Goal: Check status: Check status

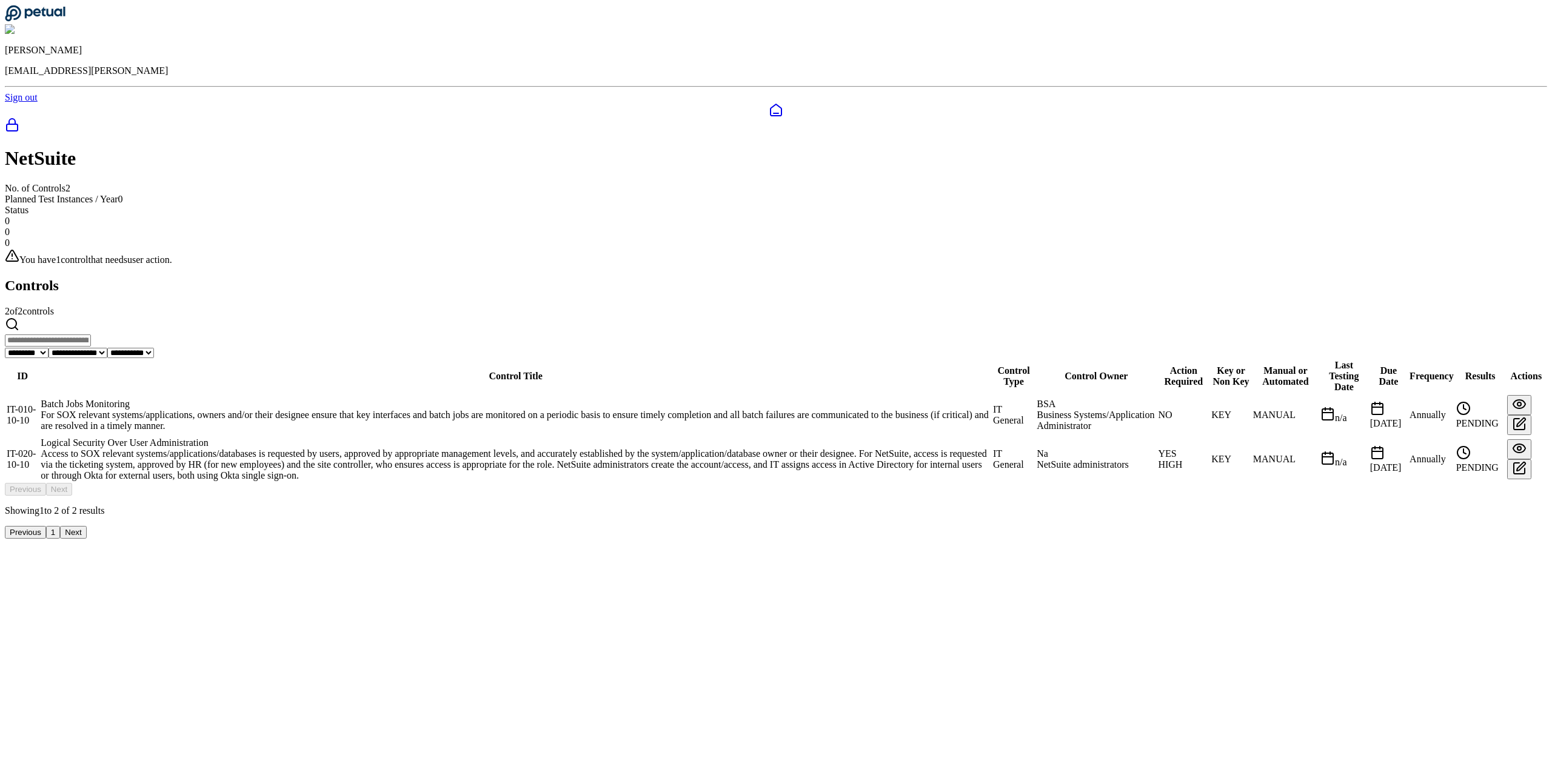
click at [568, 398] on div "Batch Jobs Monitoring" at bounding box center [516, 404] width 950 height 11
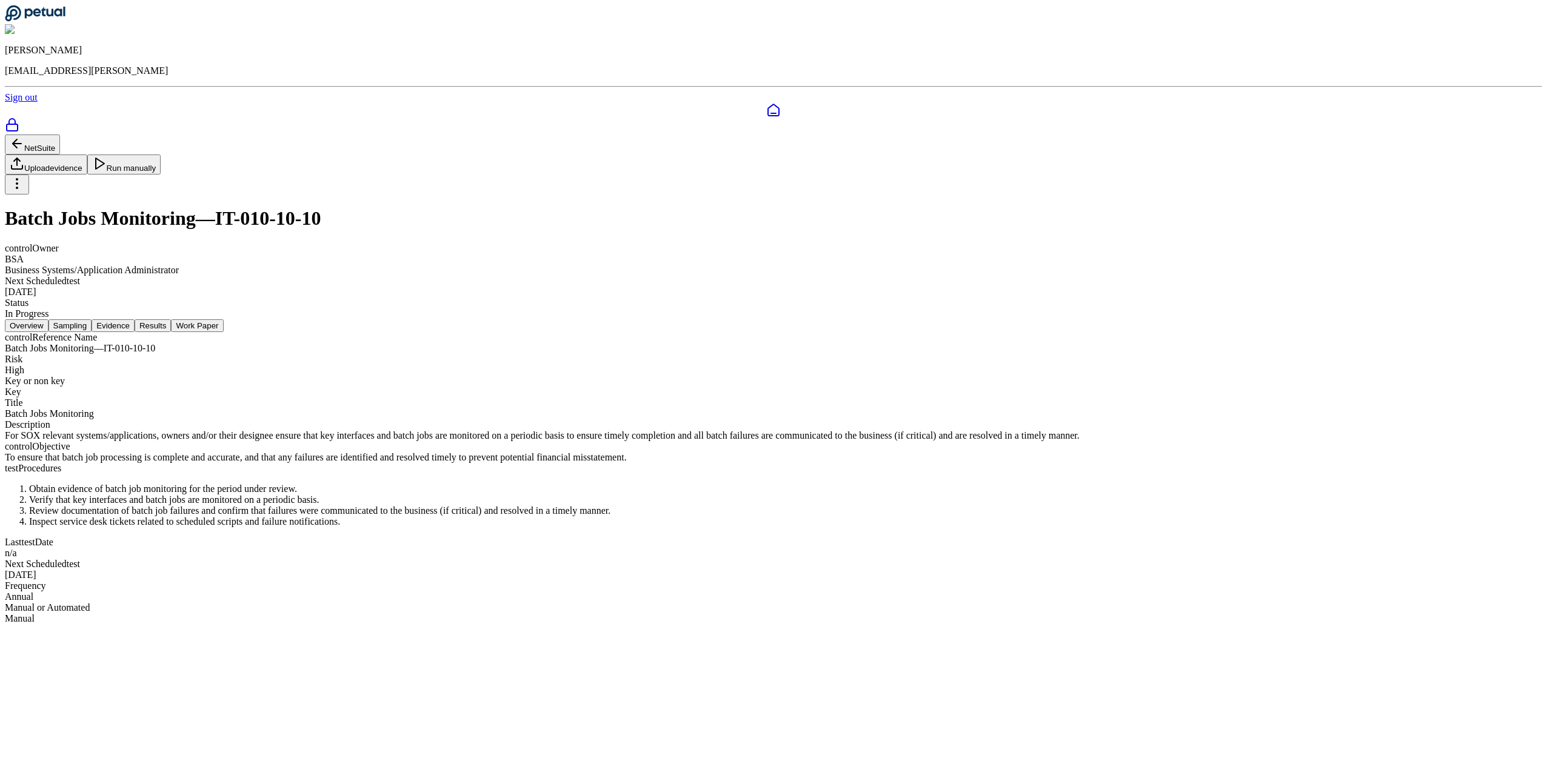
click at [135, 319] on button "Evidence" at bounding box center [112, 325] width 43 height 13
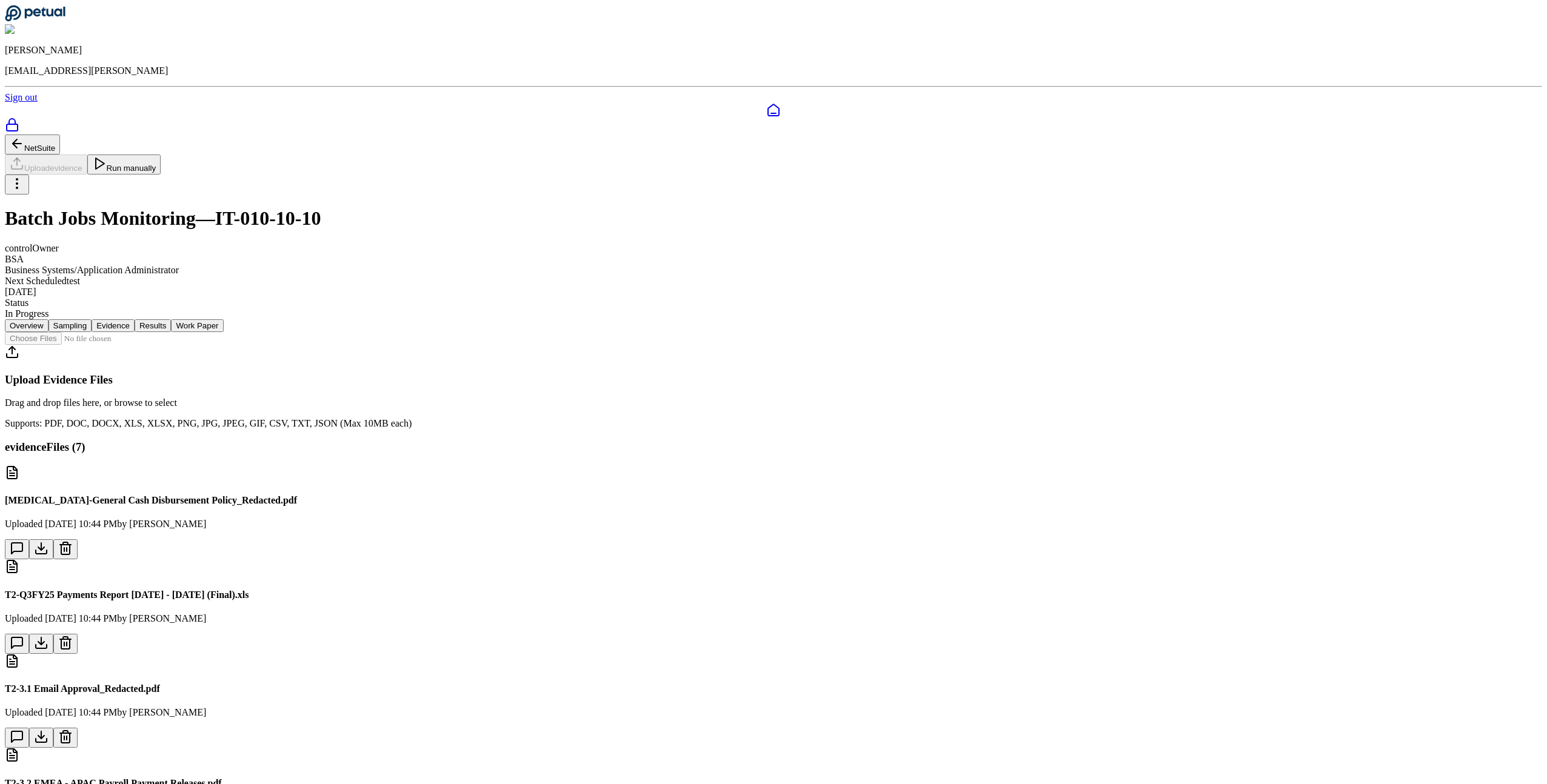
click at [171, 319] on button "Results" at bounding box center [153, 325] width 36 height 13
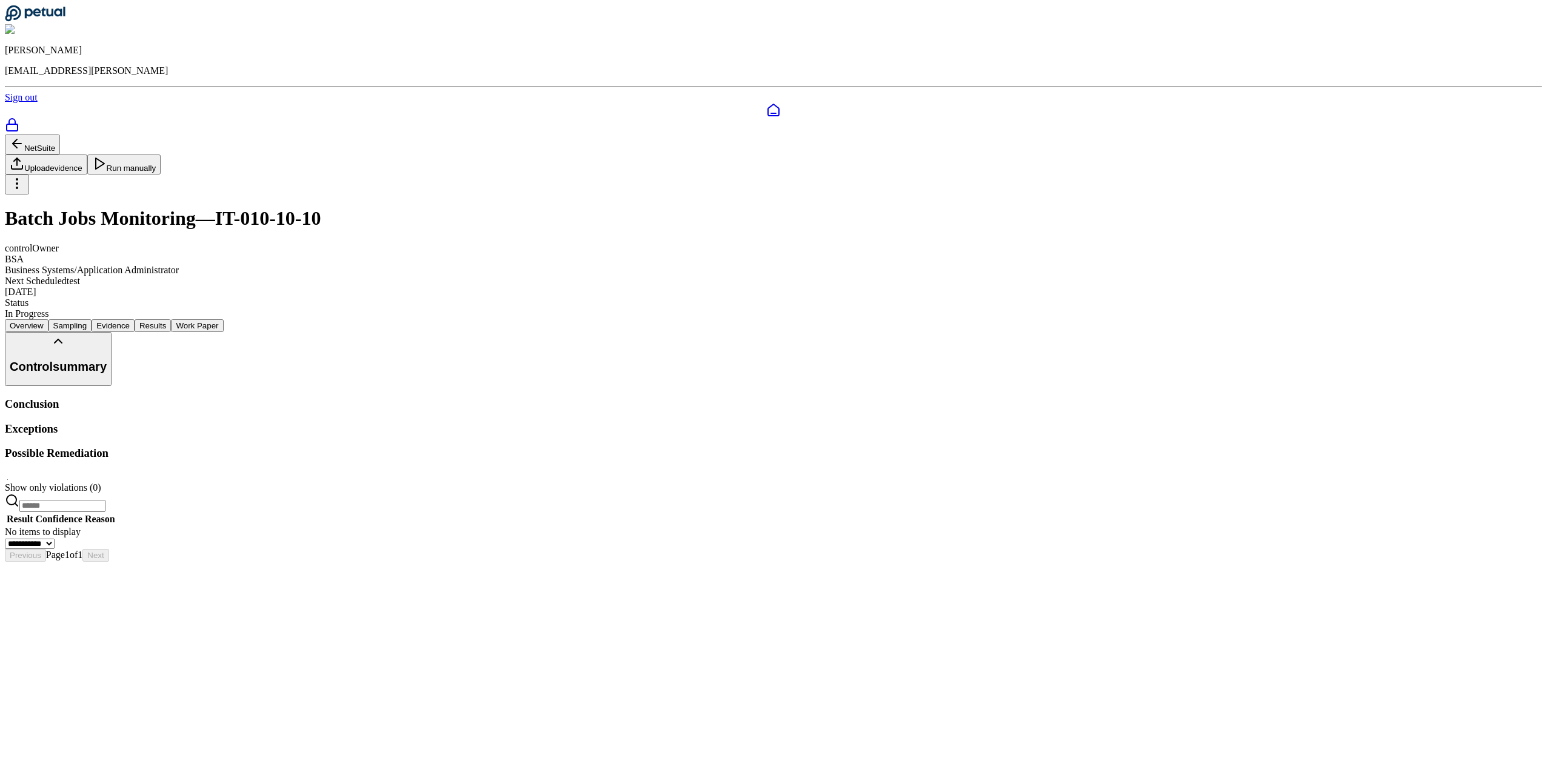
click at [434, 471] on div at bounding box center [773, 477] width 1537 height 11
click at [10, 471] on span at bounding box center [10, 476] width 0 height 11
click at [60, 135] on button "NetSuite" at bounding box center [32, 144] width 55 height 20
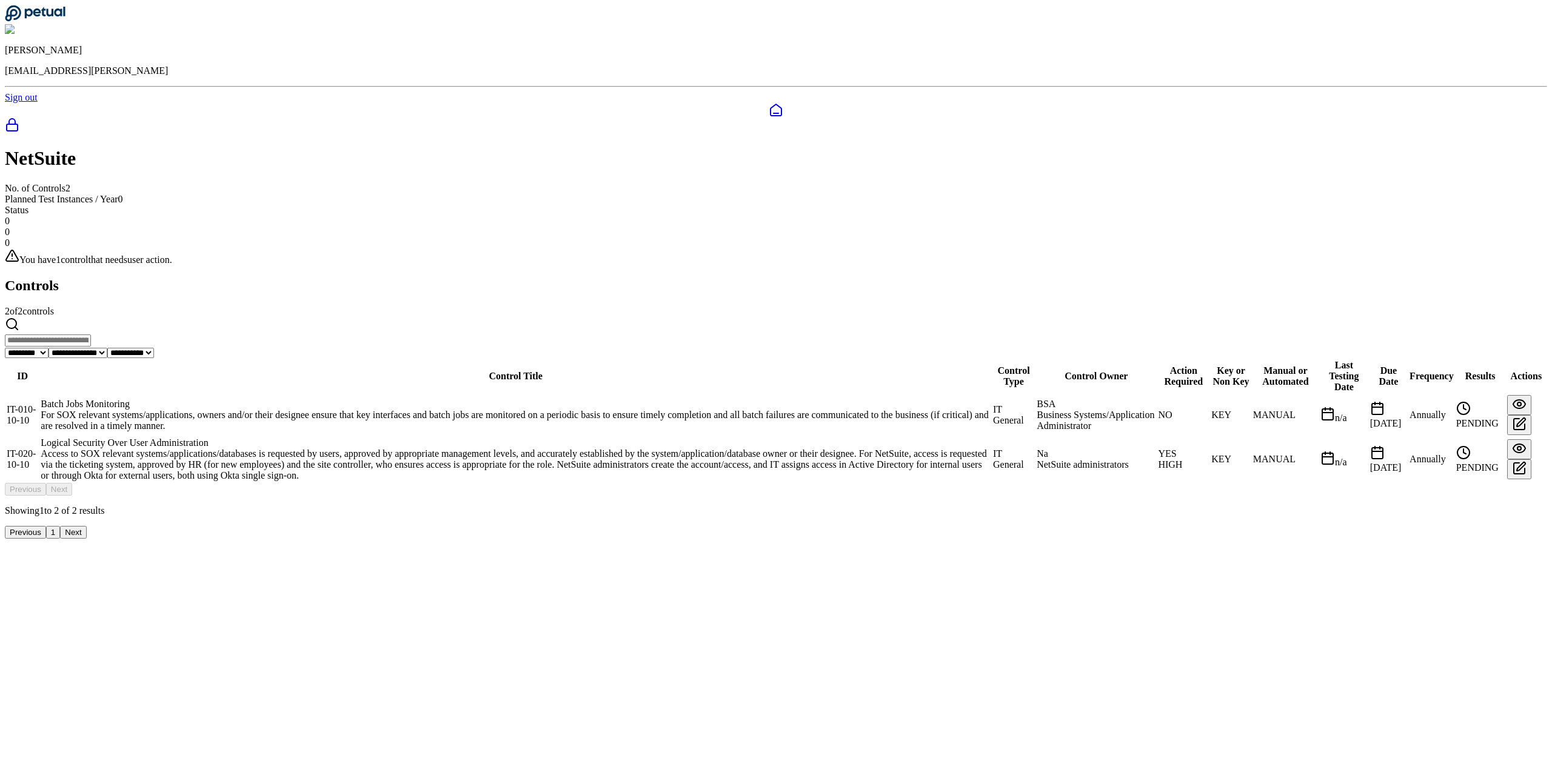
click at [578, 438] on div "Logical Security Over User Administration" at bounding box center [516, 443] width 950 height 11
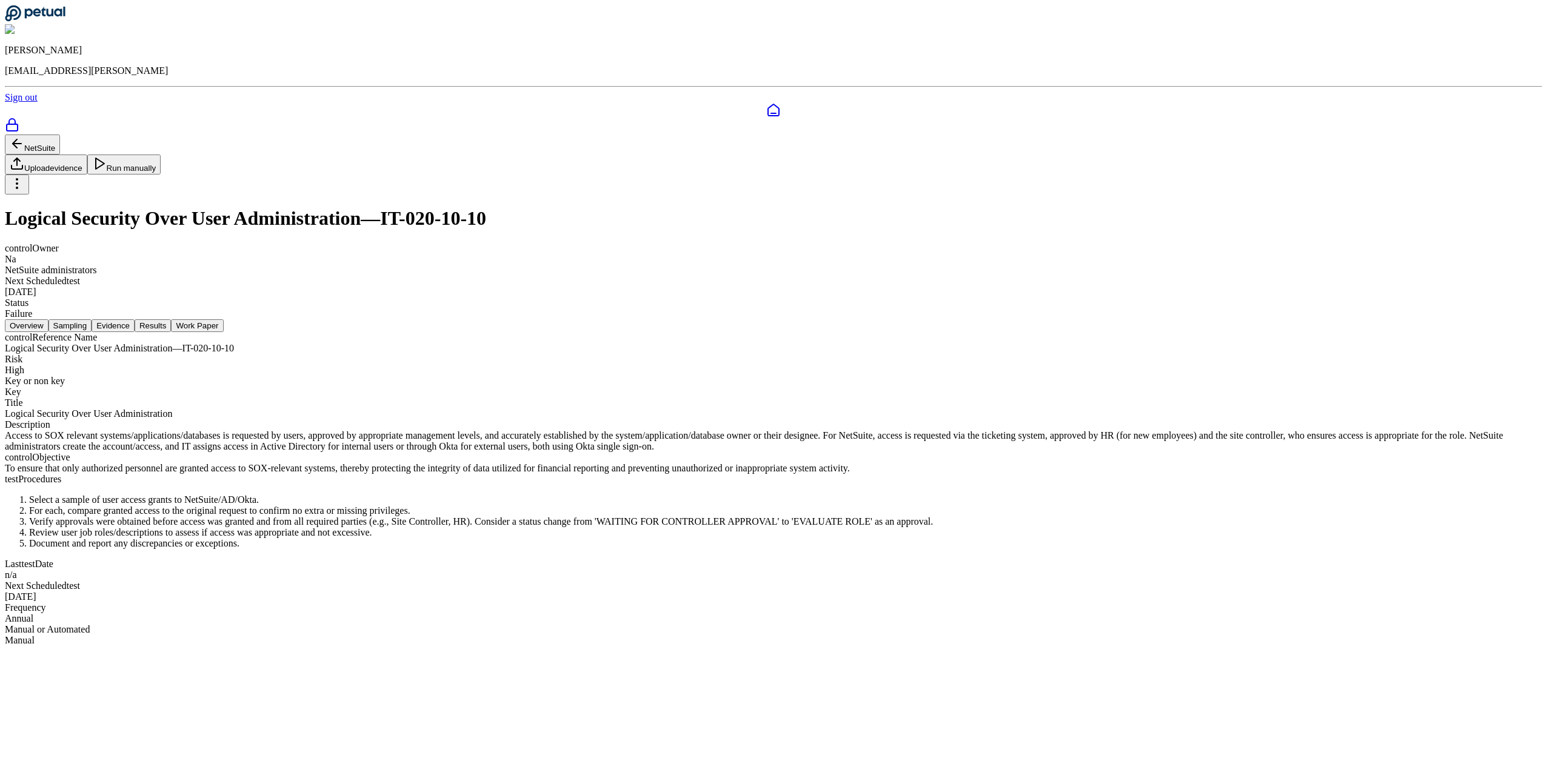
click at [171, 319] on button "Results" at bounding box center [153, 325] width 36 height 13
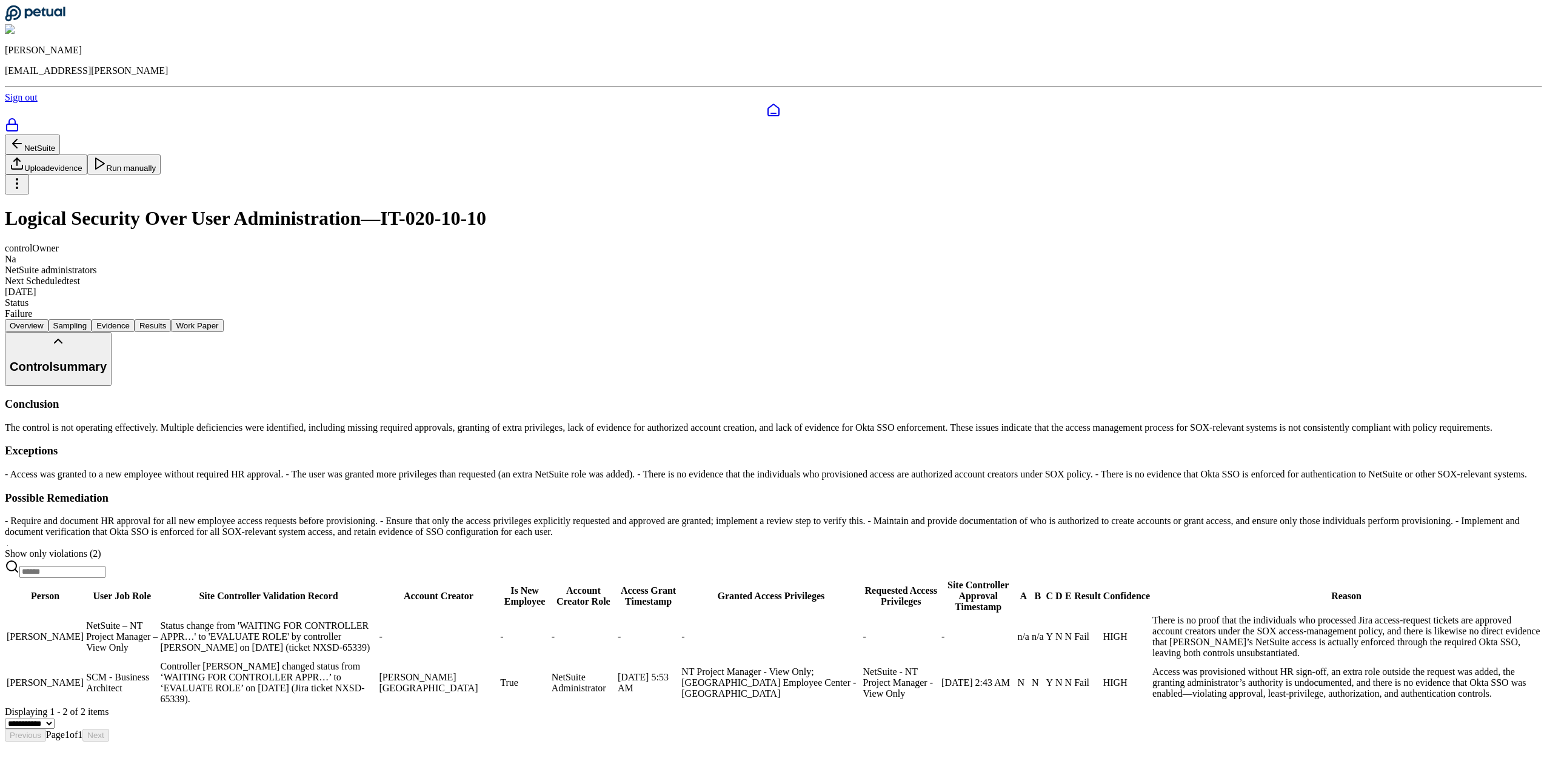
scroll to position [0, 1916]
click at [10, 541] on span at bounding box center [10, 542] width 0 height 11
click at [443, 541] on div at bounding box center [773, 543] width 1537 height 11
click at [87, 25] on img at bounding box center [46, 30] width 82 height 11
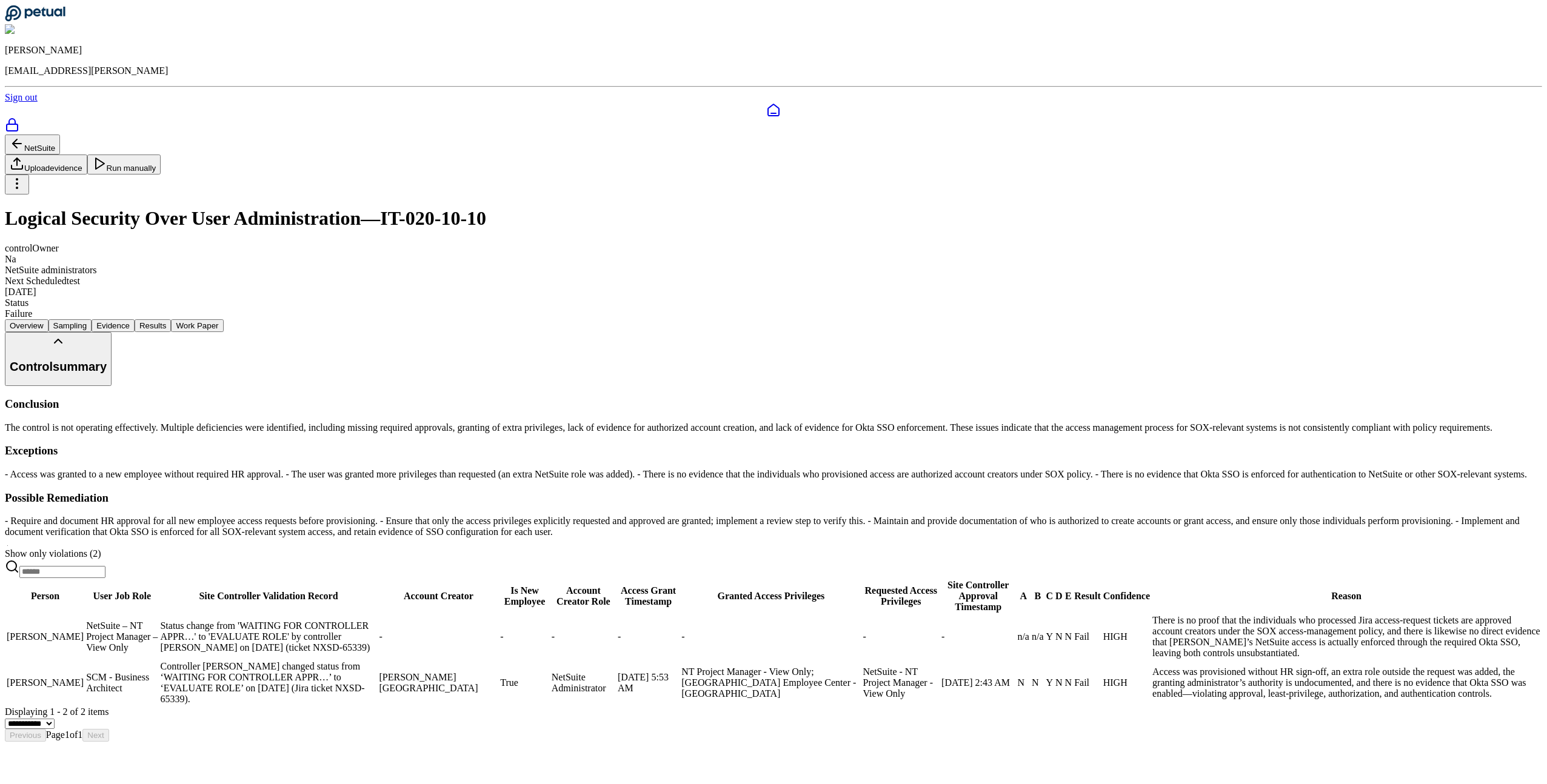
click at [38, 92] on link "Sign out" at bounding box center [21, 97] width 33 height 11
